Goal: Transaction & Acquisition: Purchase product/service

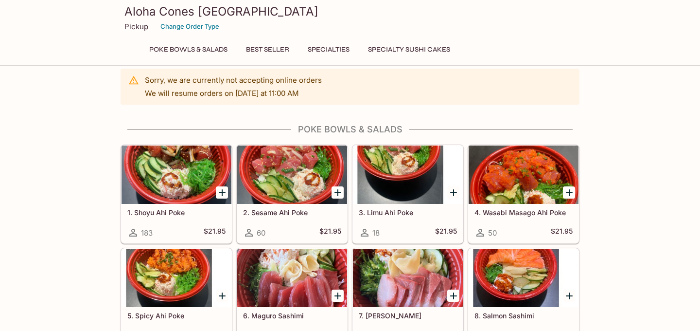
scroll to position [11, 0]
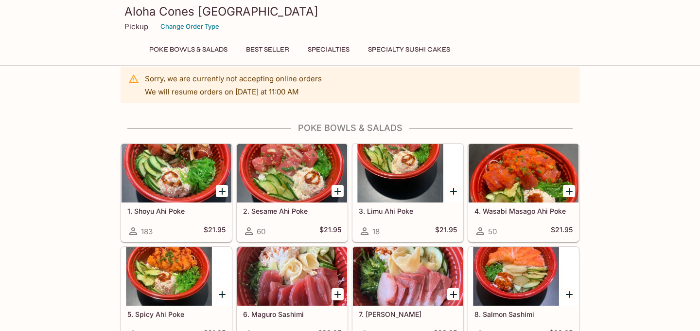
click at [171, 177] on div at bounding box center [177, 173] width 110 height 58
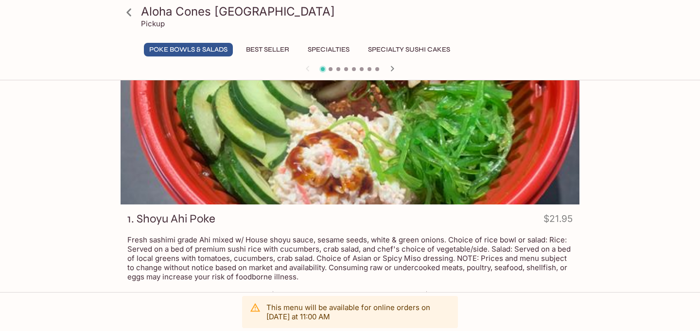
scroll to position [6, 0]
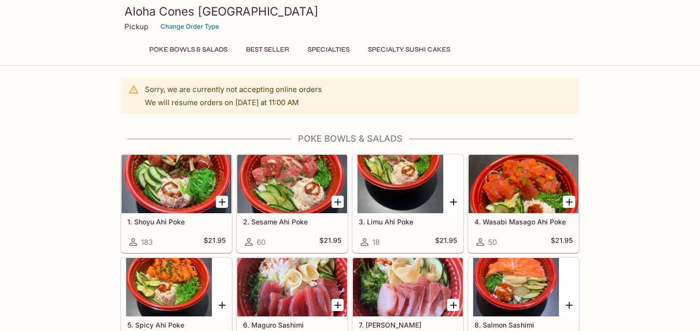
scroll to position [11, 0]
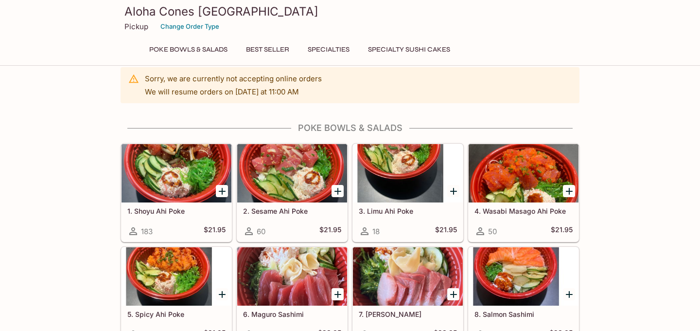
click at [403, 178] on div at bounding box center [408, 173] width 110 height 58
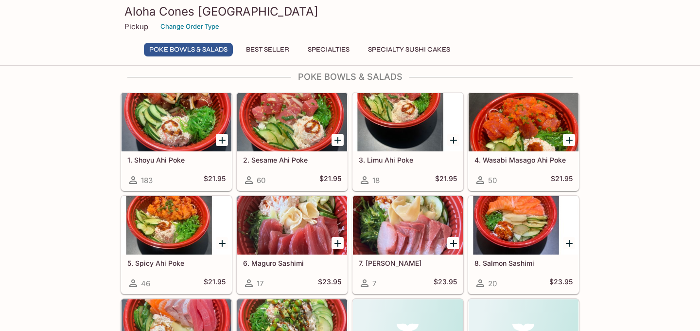
scroll to position [65, 0]
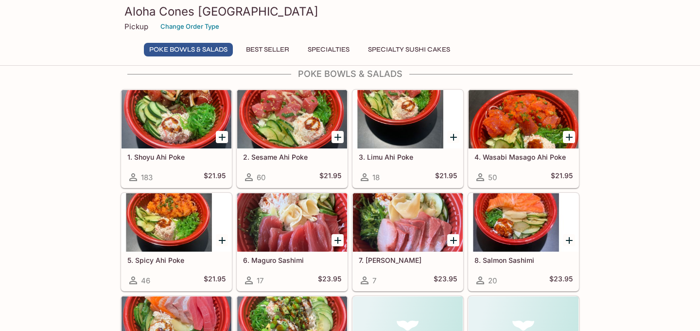
click at [155, 220] on div at bounding box center [177, 222] width 110 height 58
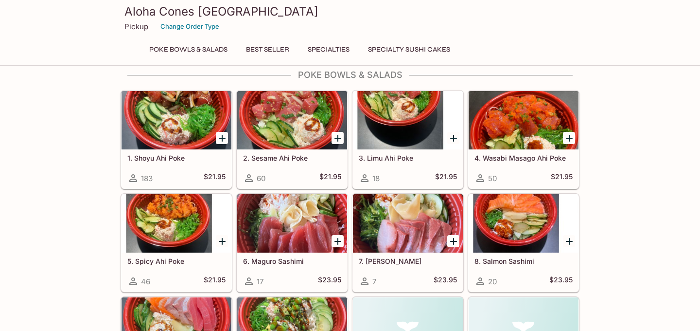
scroll to position [46, 0]
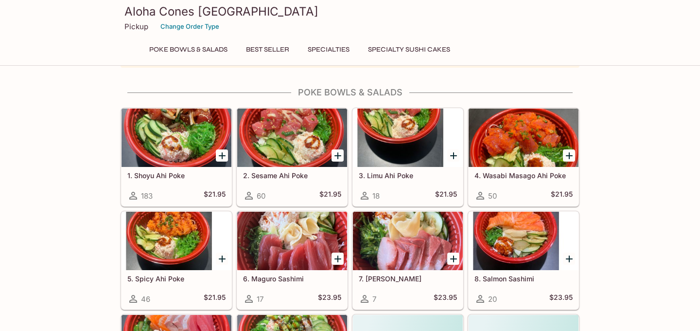
click at [170, 141] on div at bounding box center [177, 137] width 110 height 58
